Goal: Transaction & Acquisition: Purchase product/service

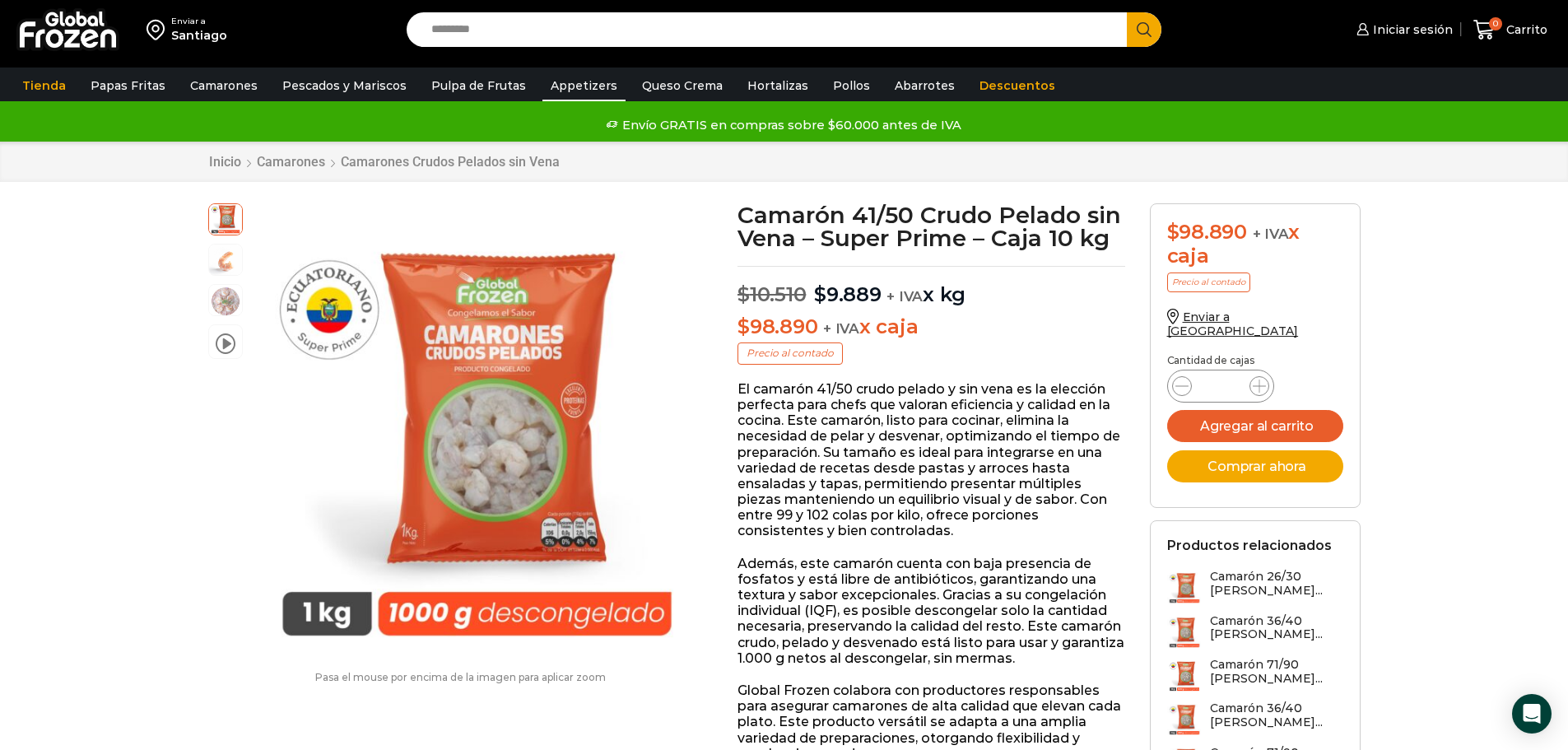
click at [550, 85] on link "Appetizers" at bounding box center [584, 85] width 83 height 32
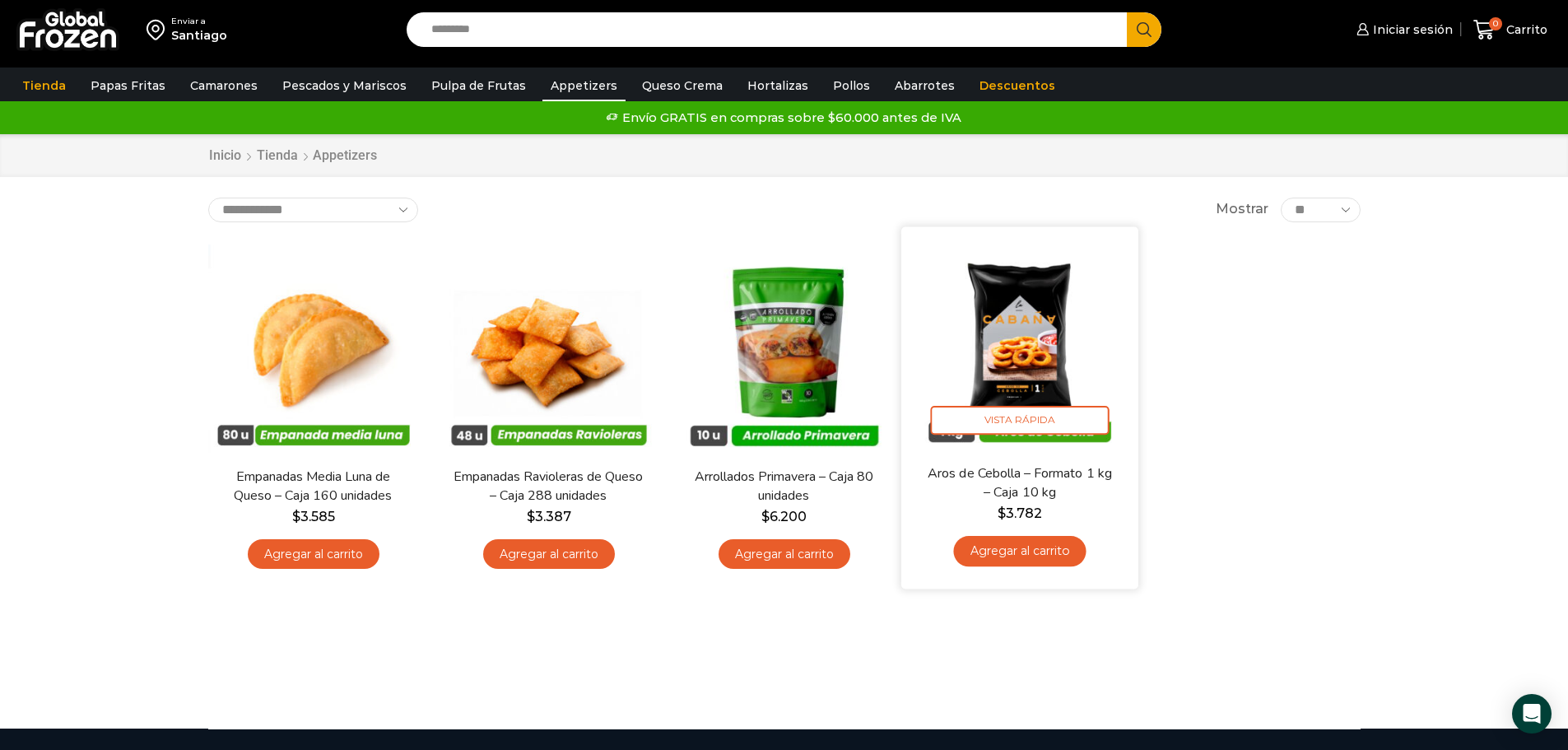
click at [1040, 368] on img at bounding box center [1019, 344] width 212 height 212
